Goal: Task Accomplishment & Management: Manage account settings

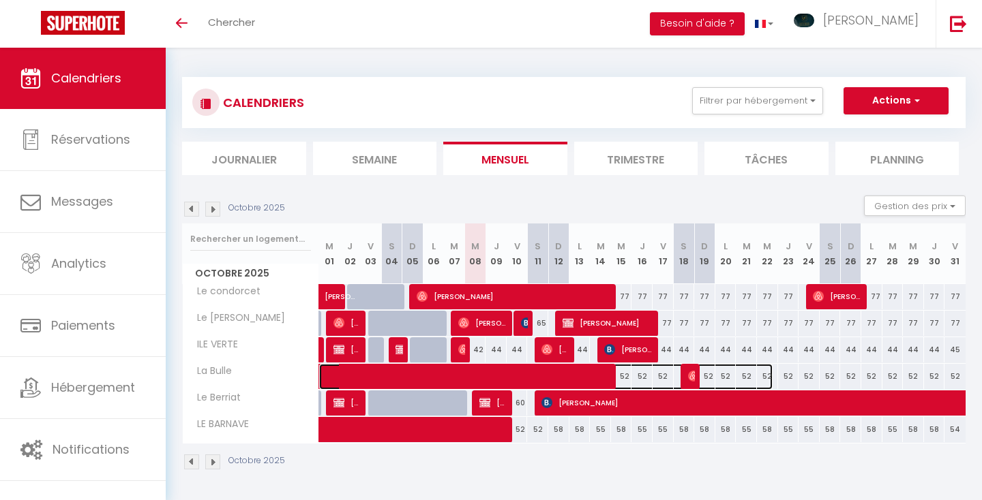
click at [626, 375] on span at bounding box center [552, 377] width 439 height 26
select select "OK"
select select "KO"
select select "0"
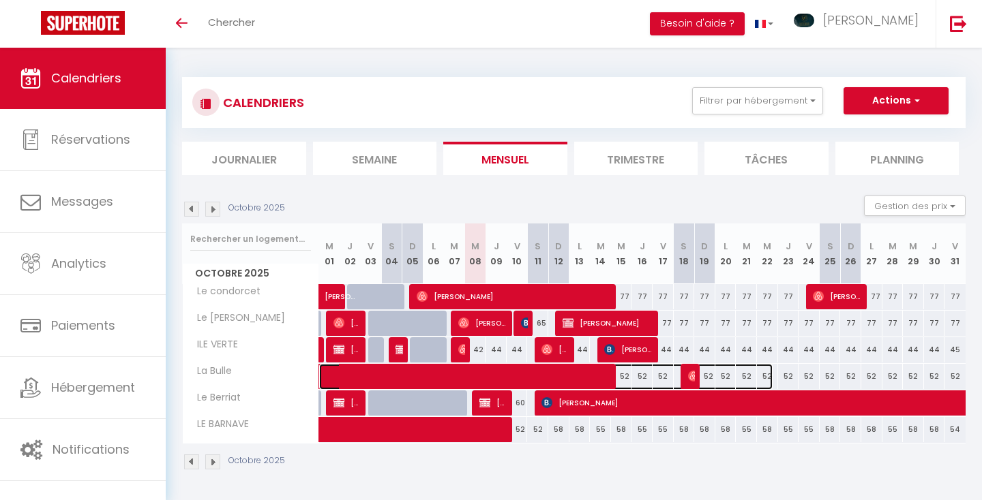
select select "1"
select select
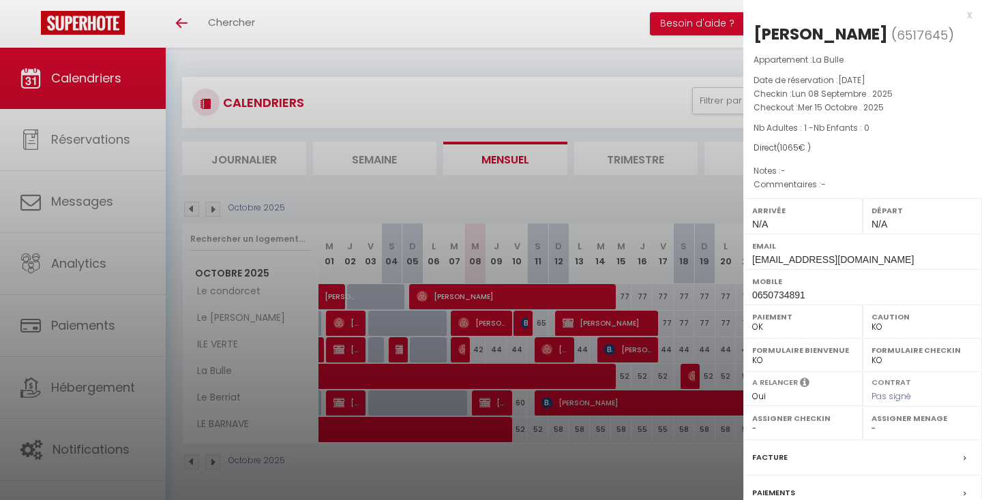
click at [662, 376] on div at bounding box center [491, 250] width 982 height 500
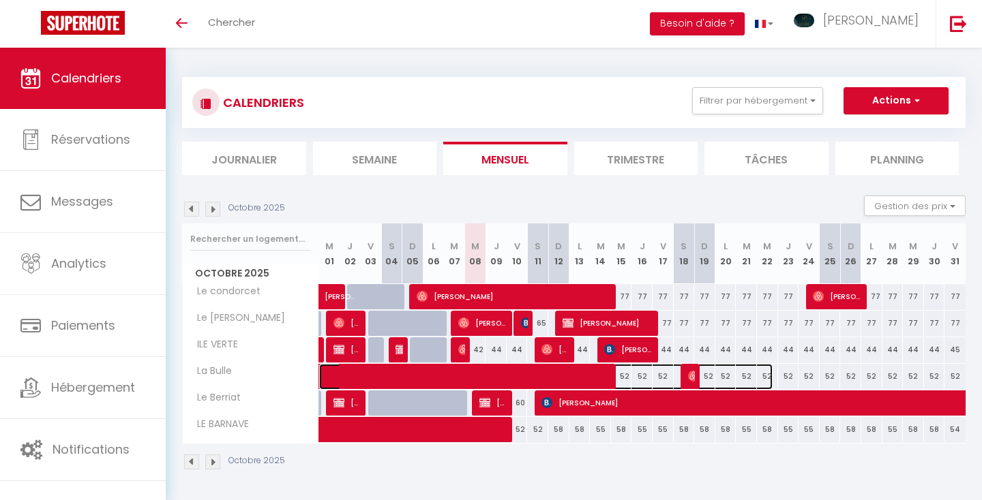
click at [665, 375] on span at bounding box center [552, 377] width 439 height 26
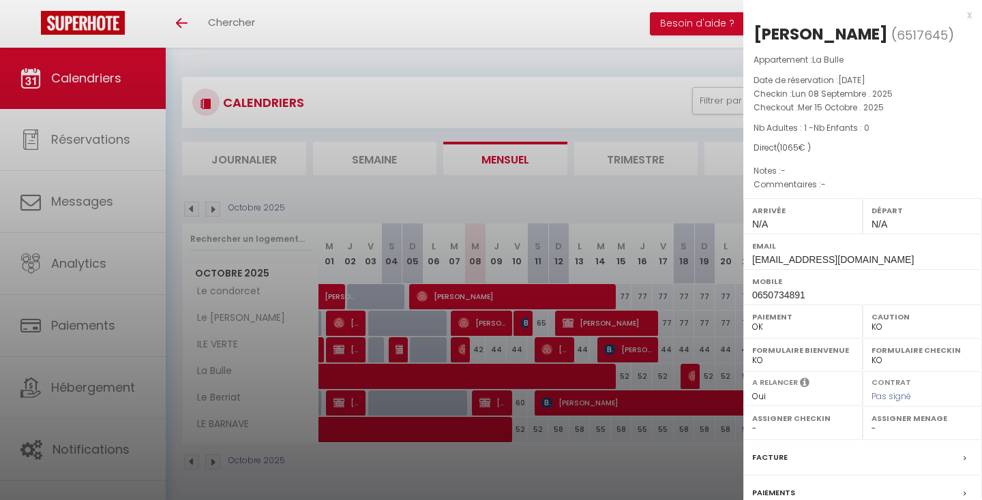
click at [670, 443] on div at bounding box center [491, 250] width 982 height 500
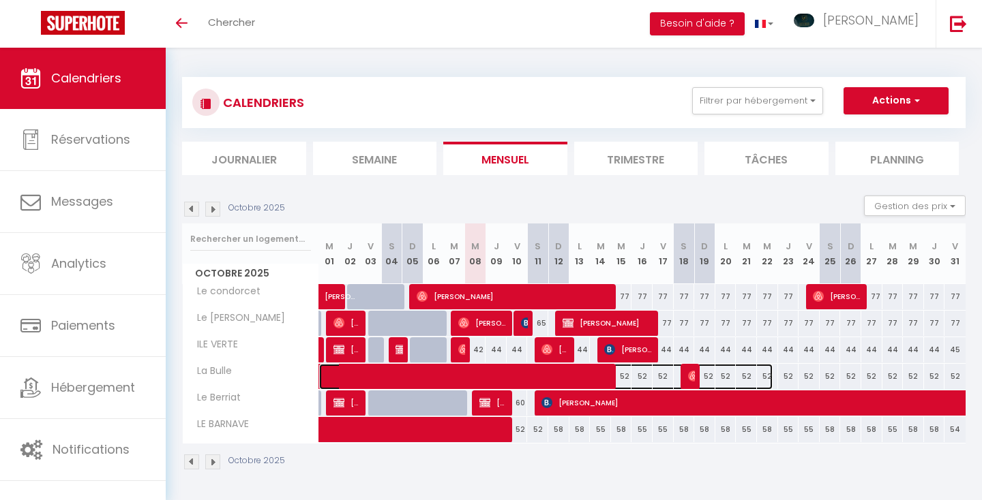
click at [664, 374] on span at bounding box center [552, 377] width 439 height 26
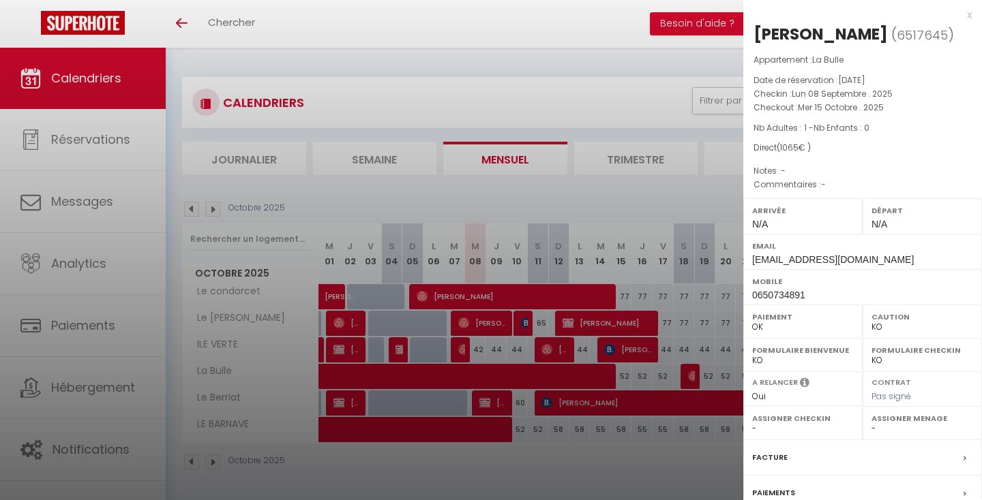
click at [670, 483] on div at bounding box center [491, 250] width 982 height 500
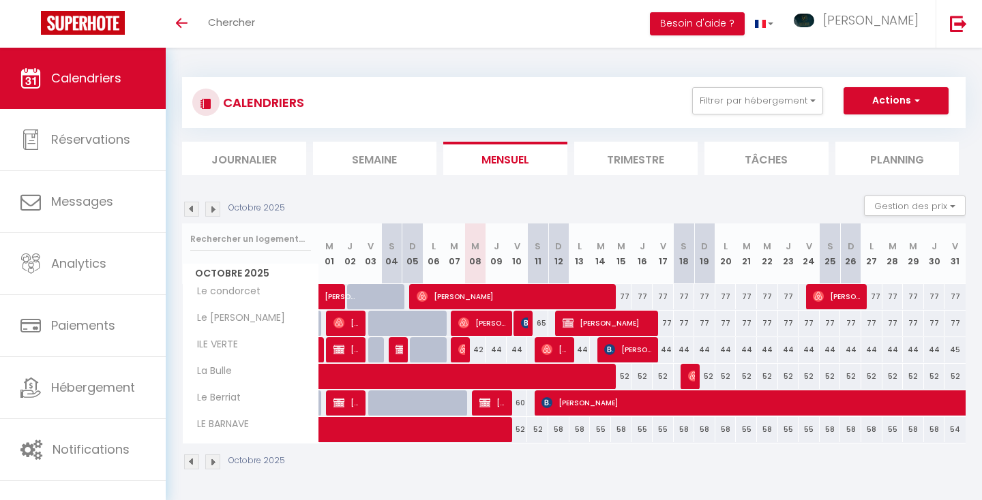
click at [787, 370] on div "52" at bounding box center [788, 376] width 21 height 25
type input "52"
type input "Jeu 23 Octobre 2025"
type input "Ven 24 Octobre 2025"
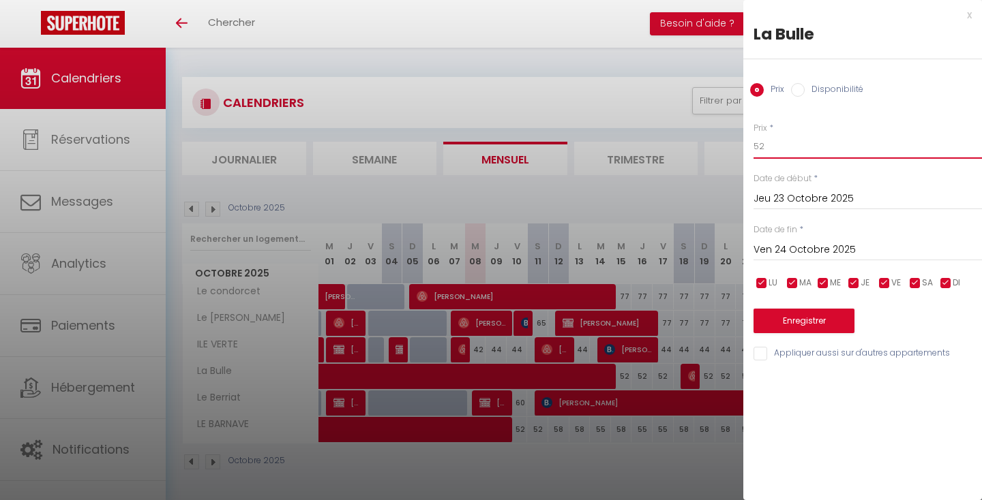
click at [785, 151] on input "52" at bounding box center [867, 146] width 228 height 25
type input "5"
type input "50"
click at [805, 202] on input "Jeu 23 Octobre 2025" at bounding box center [867, 199] width 228 height 18
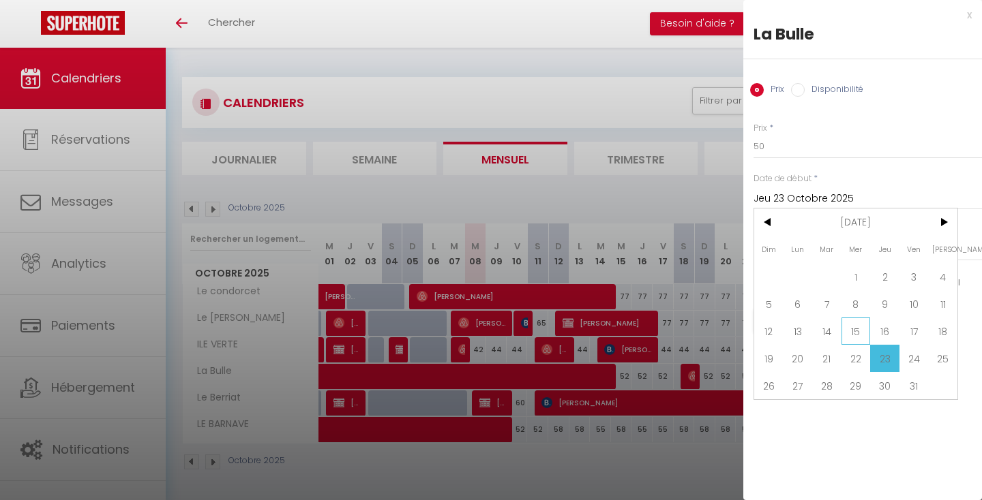
click at [855, 327] on span "15" at bounding box center [855, 331] width 29 height 27
type input "Mer 15 Octobre 2025"
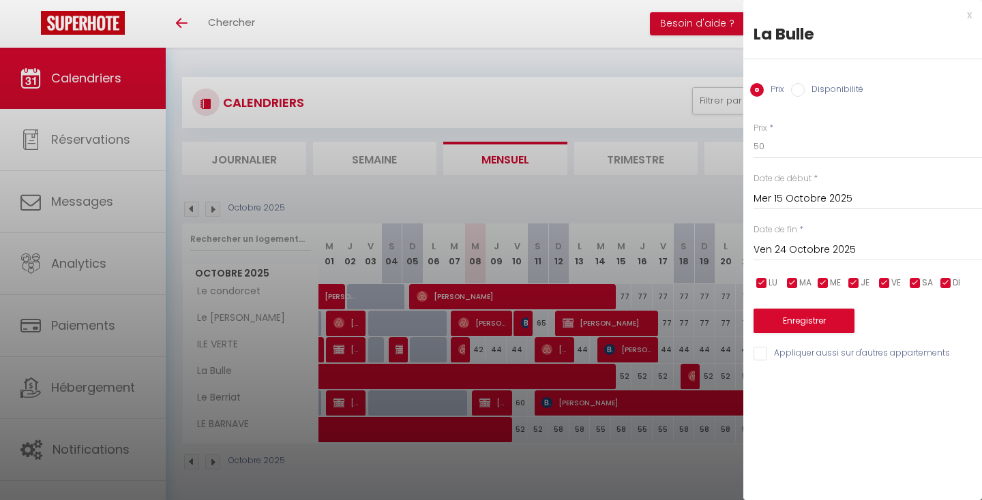
click at [863, 242] on input "Ven 24 Octobre 2025" at bounding box center [867, 250] width 228 height 18
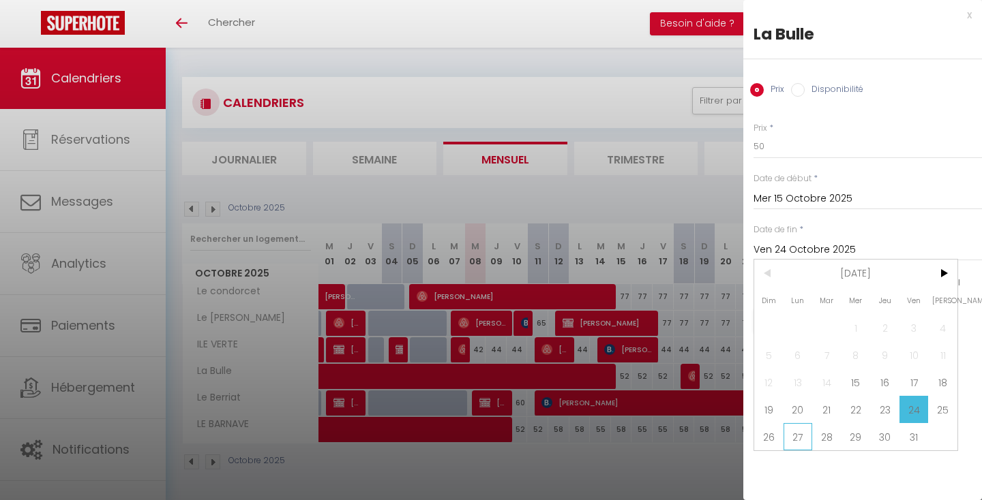
click at [800, 437] on span "27" at bounding box center [797, 436] width 29 height 27
type input "Lun 27 Octobre 2025"
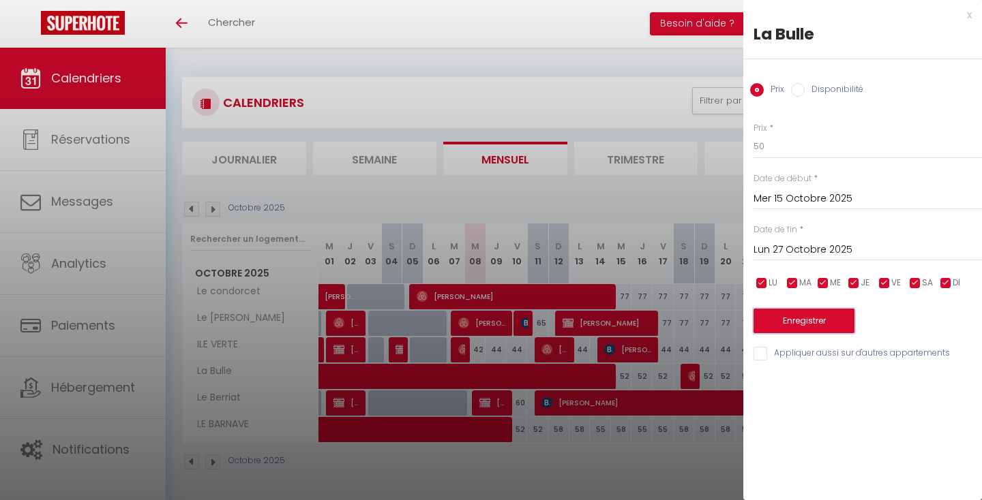
click at [811, 318] on button "Enregistrer" at bounding box center [803, 321] width 101 height 25
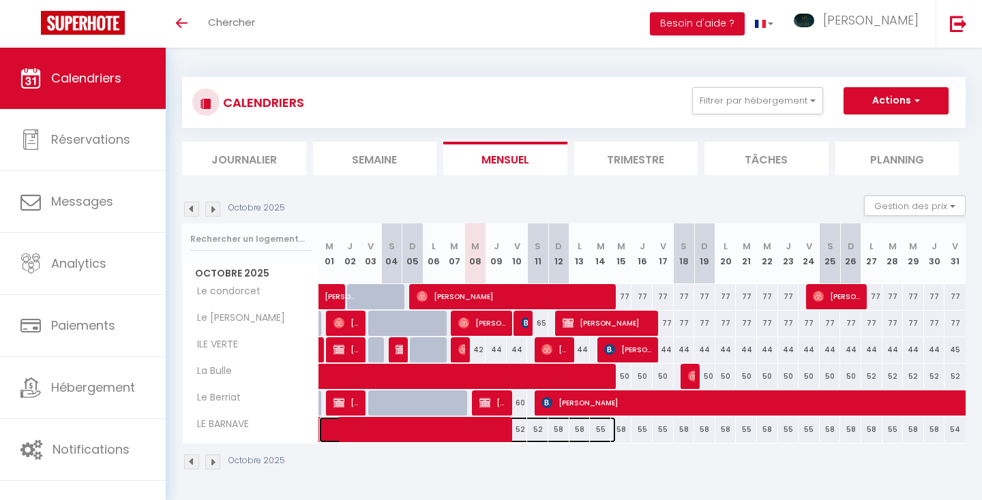
click at [561, 430] on span at bounding box center [474, 430] width 282 height 26
select select "OK"
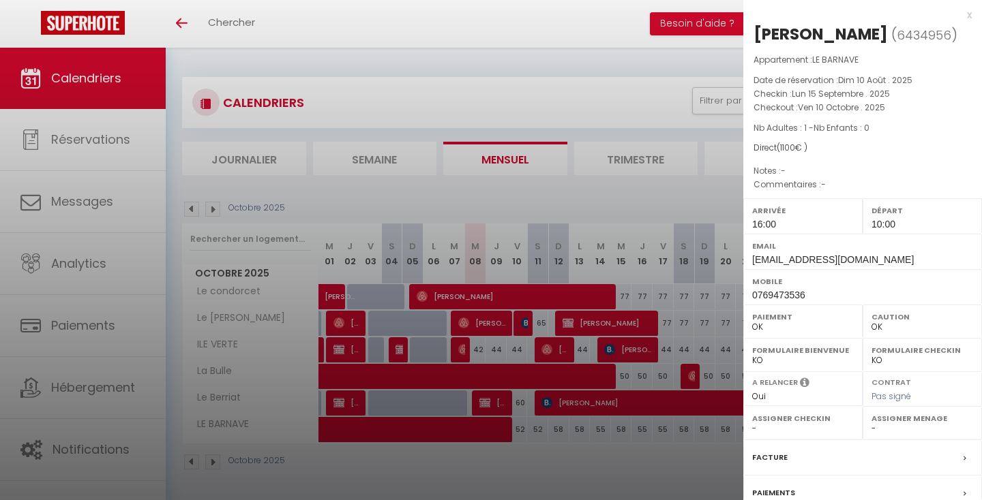
click at [608, 459] on div at bounding box center [491, 250] width 982 height 500
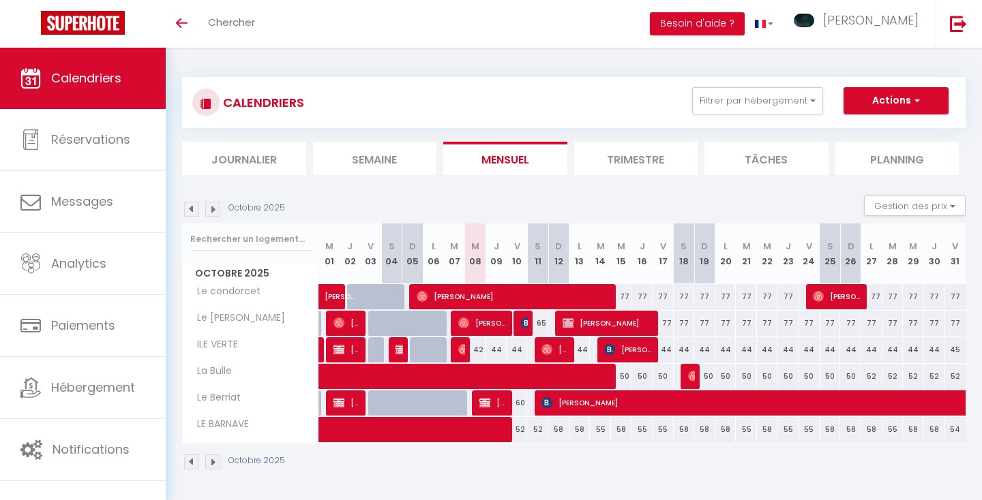
click at [620, 430] on div "58" at bounding box center [621, 429] width 21 height 25
type input "58"
type input "Mer 15 Octobre 2025"
type input "Jeu 16 Octobre 2025"
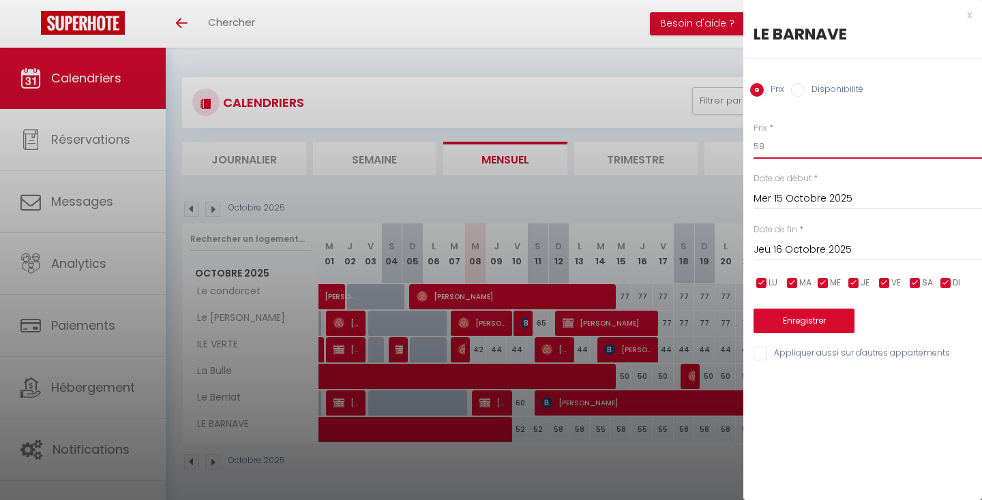
click at [790, 145] on input "58" at bounding box center [867, 146] width 228 height 25
type input "54"
click at [793, 196] on input "Mer 15 Octobre 2025" at bounding box center [867, 199] width 228 height 18
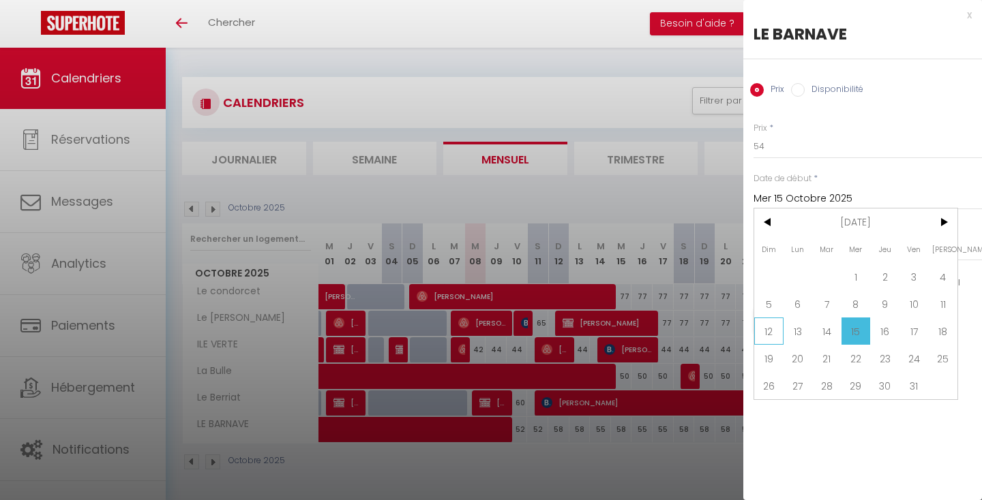
click at [772, 330] on span "12" at bounding box center [768, 331] width 29 height 27
type input "Dim 12 Octobre 2025"
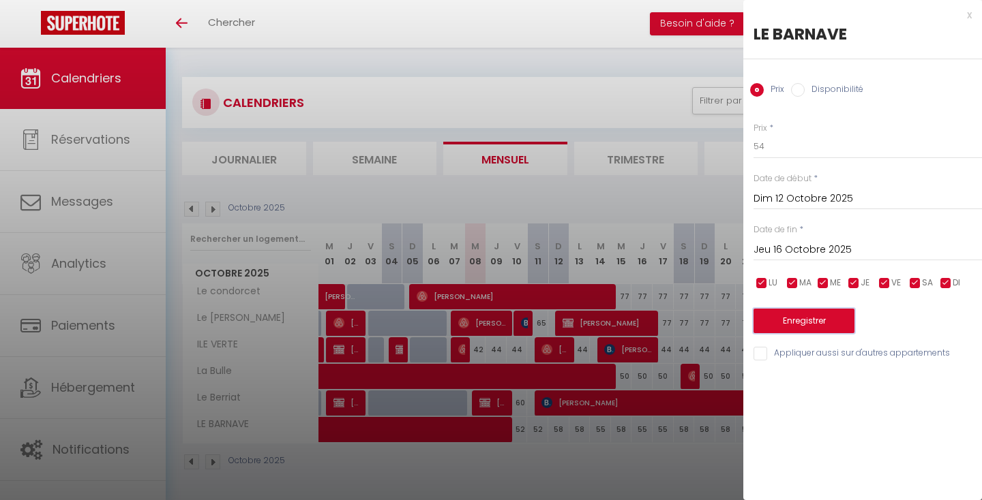
click at [796, 323] on button "Enregistrer" at bounding box center [803, 321] width 101 height 25
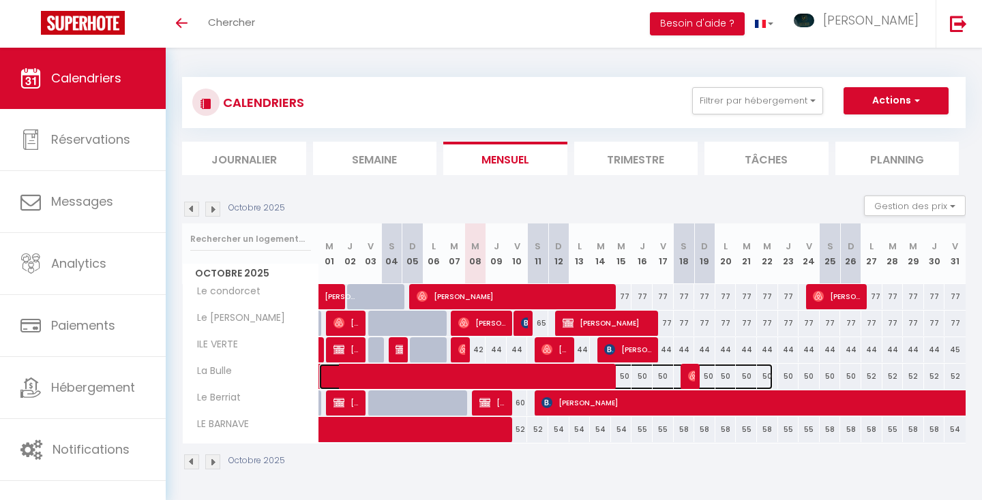
click at [644, 374] on span at bounding box center [552, 377] width 439 height 26
select select "KO"
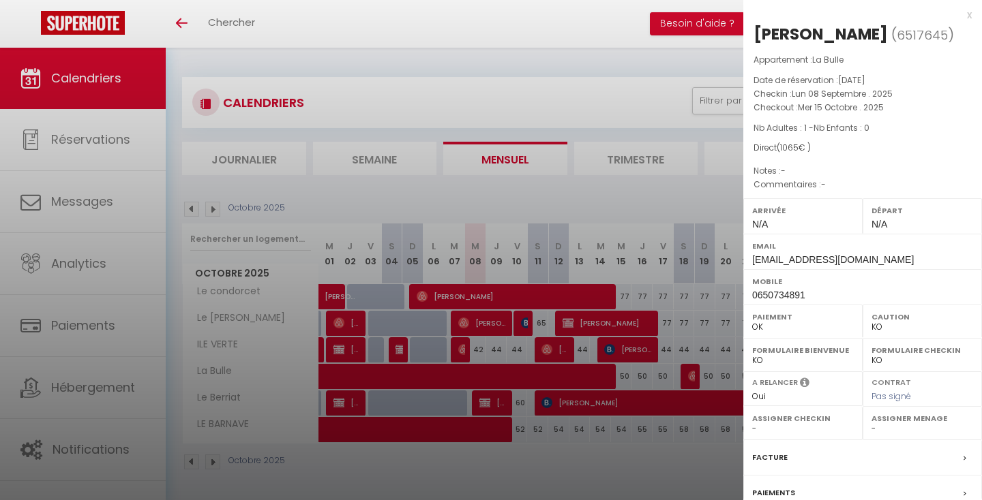
click at [698, 346] on div at bounding box center [491, 250] width 982 height 500
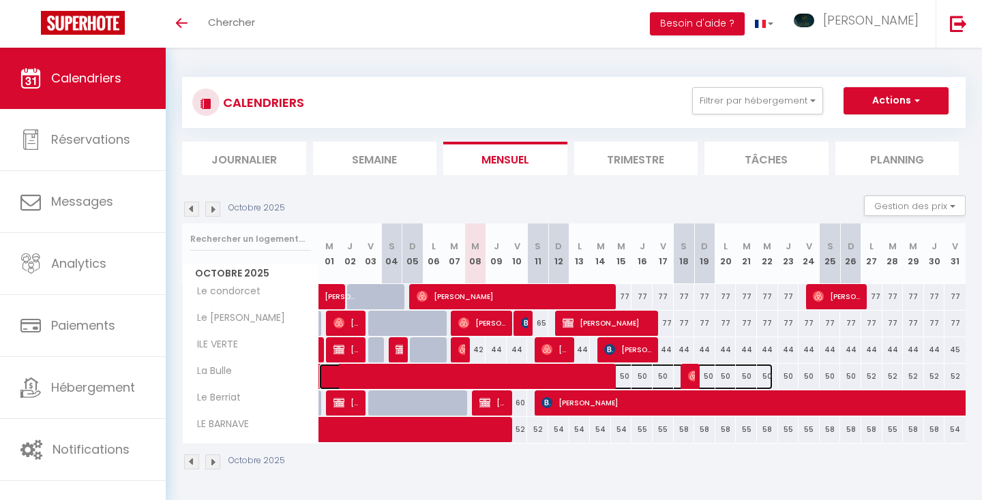
click at [735, 371] on span at bounding box center [552, 377] width 439 height 26
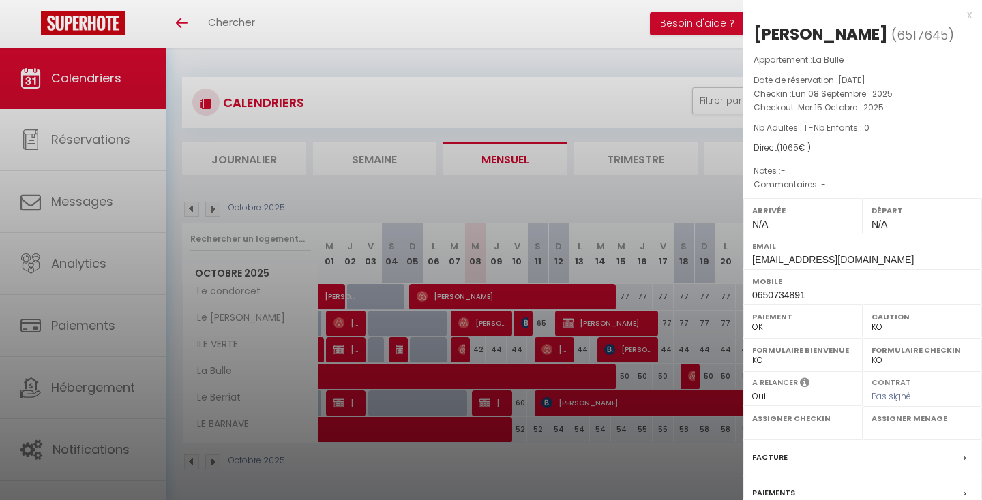
click at [678, 373] on div at bounding box center [491, 250] width 982 height 500
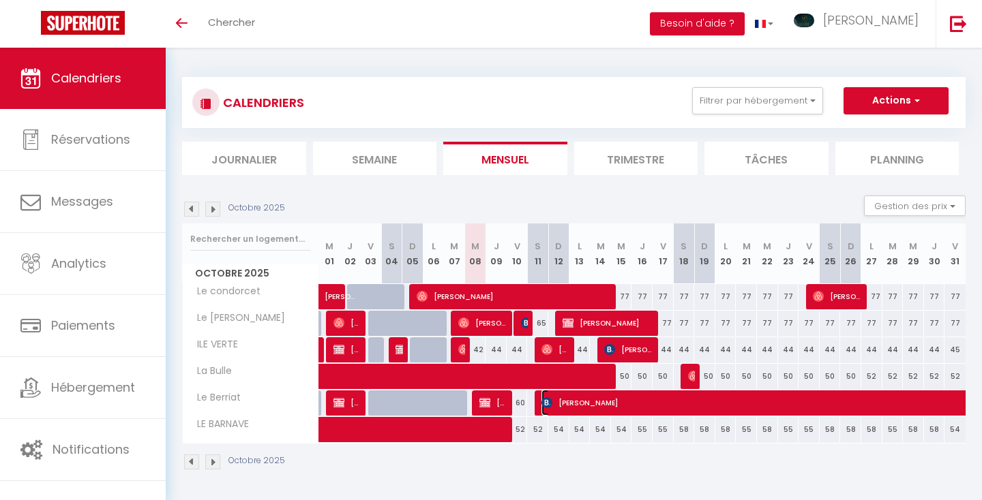
click at [552, 400] on img at bounding box center [546, 403] width 11 height 11
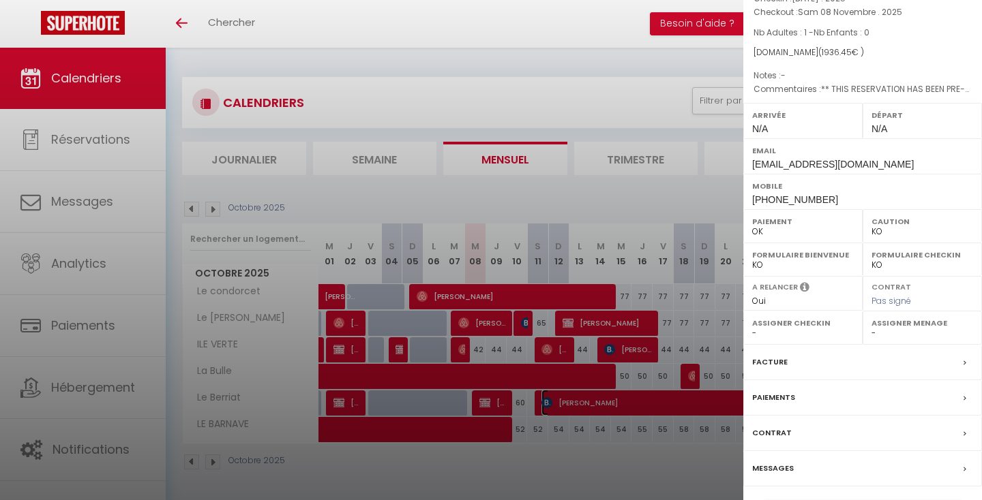
scroll to position [135, 0]
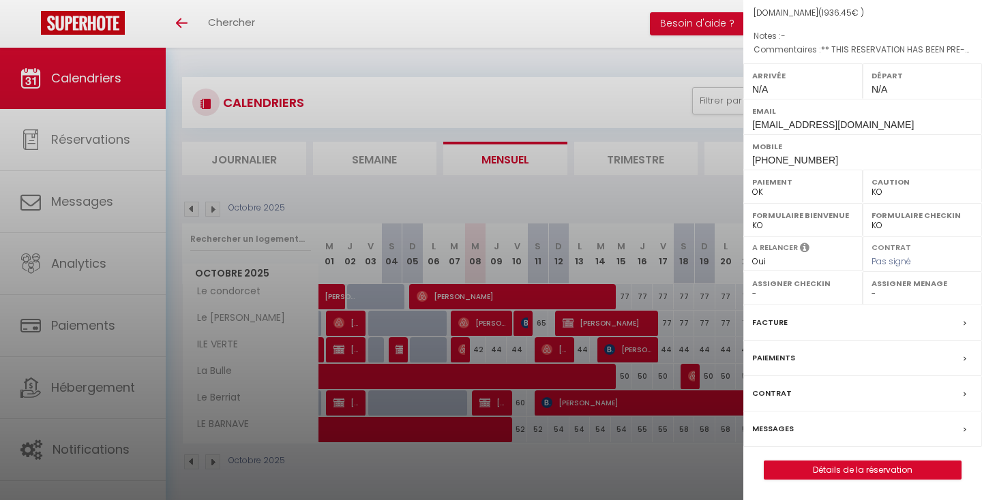
click at [651, 483] on div at bounding box center [491, 250] width 982 height 500
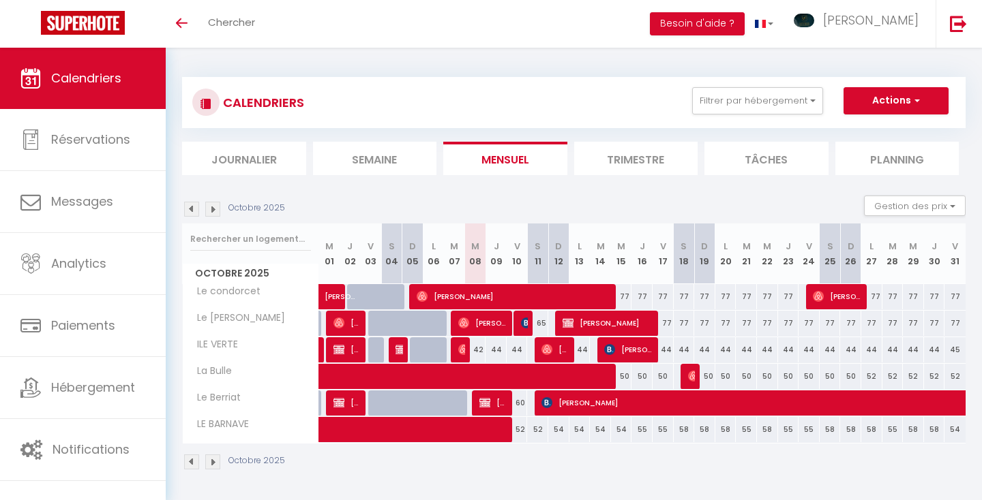
click at [481, 347] on div "42" at bounding box center [475, 350] width 21 height 25
type input "42"
type input "Mer 08 Octobre 2025"
type input "Jeu 09 Octobre 2025"
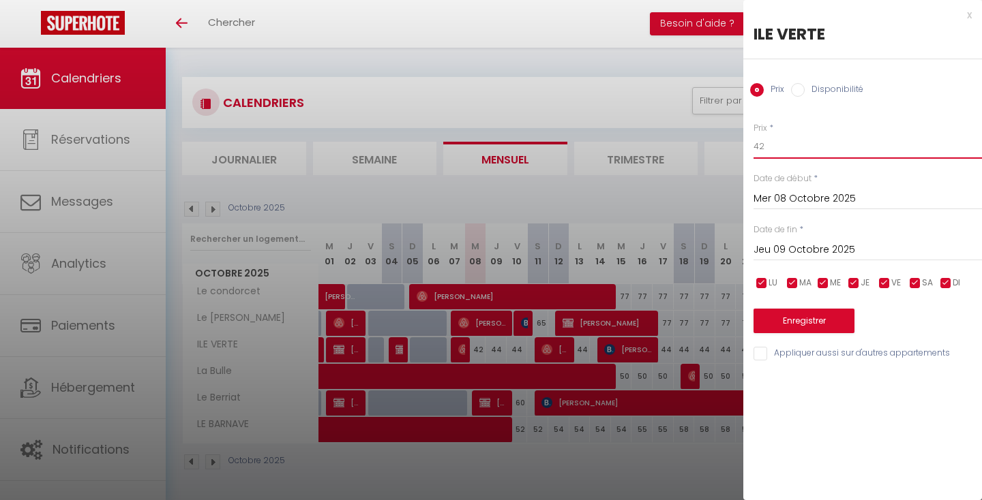
click at [770, 144] on input "42" at bounding box center [867, 146] width 228 height 25
type input "40"
click at [778, 314] on button "Enregistrer" at bounding box center [803, 321] width 101 height 25
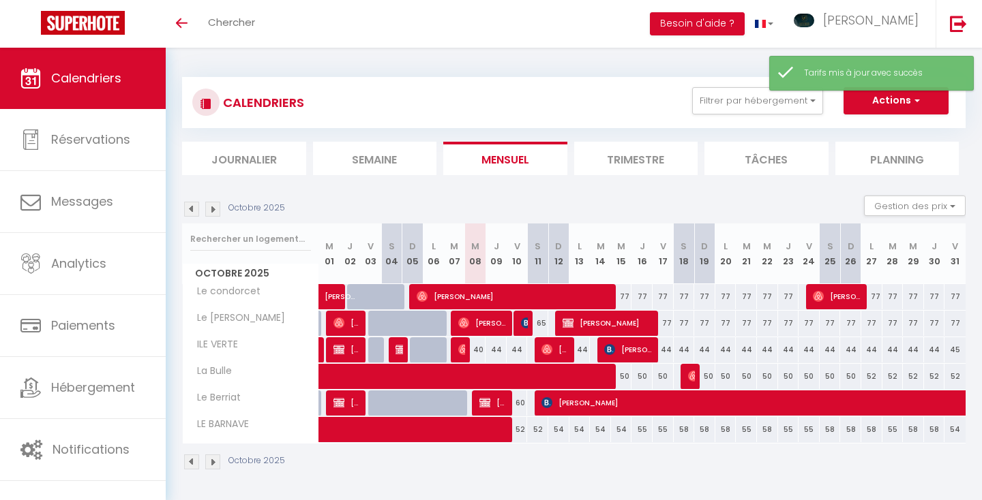
click at [478, 349] on div "40" at bounding box center [475, 350] width 21 height 25
type input "40"
type input "Mer 08 Octobre 2025"
type input "Jeu 09 Octobre 2025"
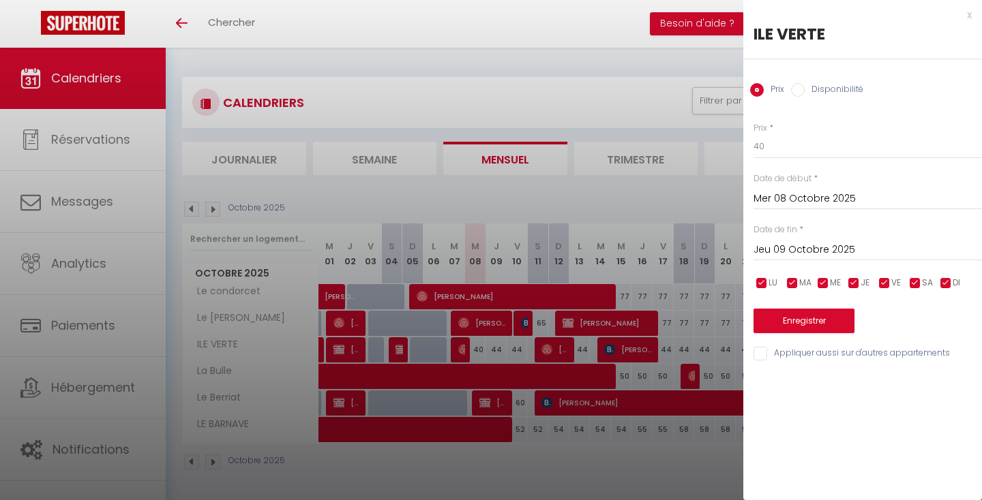
click at [798, 88] on input "Disponibilité" at bounding box center [798, 90] width 14 height 14
radio input "true"
radio input "false"
click at [770, 323] on button "Enregistrer" at bounding box center [803, 322] width 101 height 25
